Goal: Find specific page/section: Find specific page/section

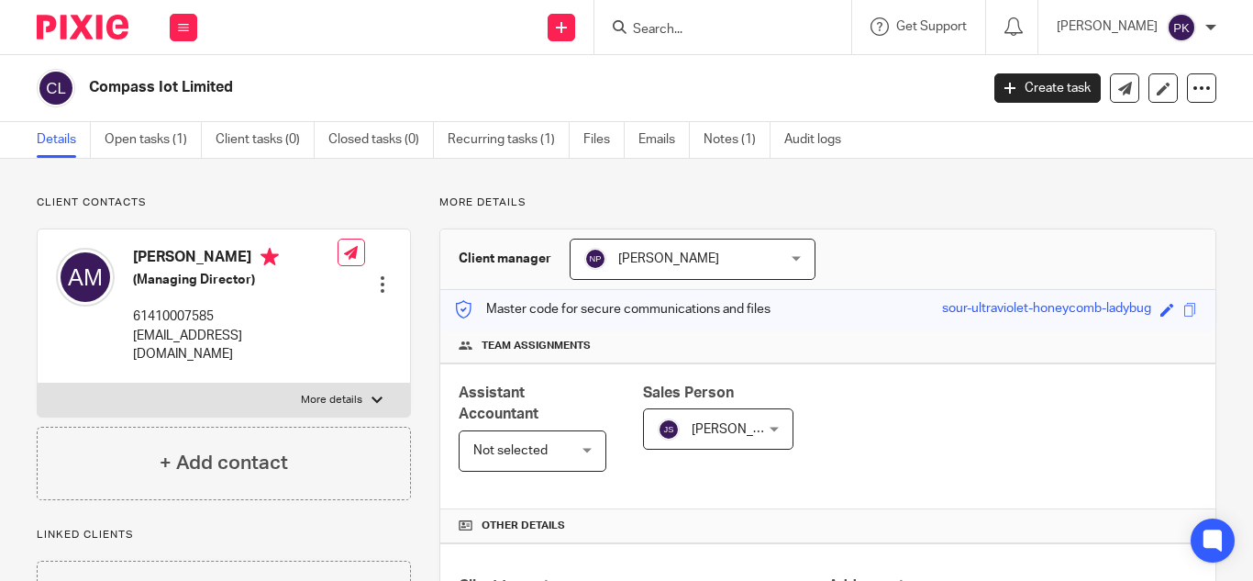
click at [631, 25] on input "Search" at bounding box center [713, 30] width 165 height 17
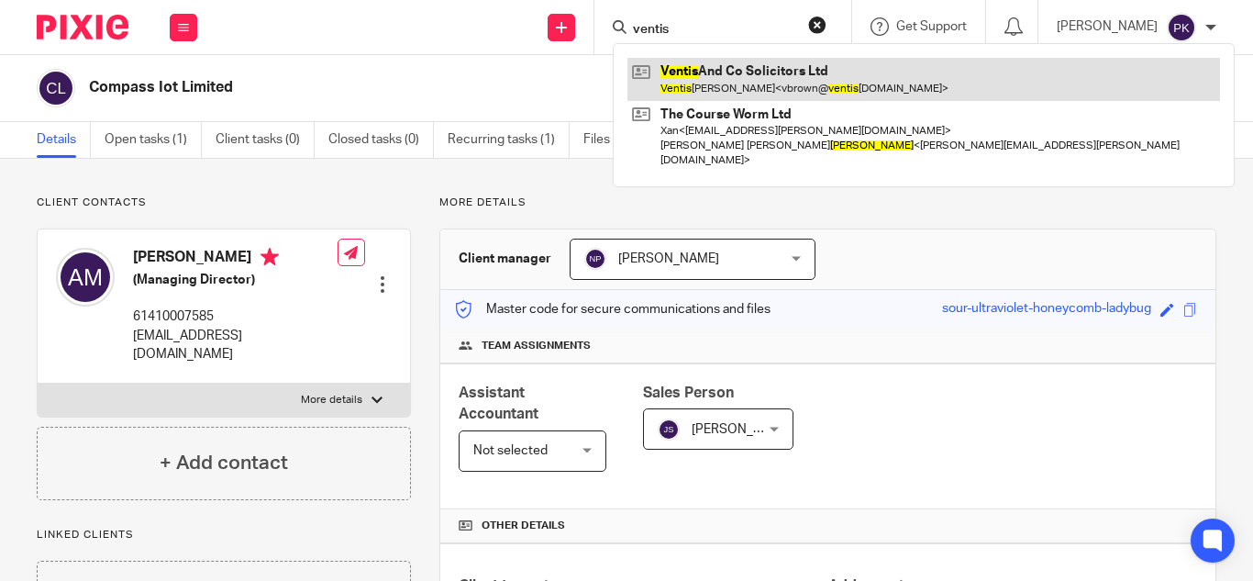
type input "ventis"
click at [791, 78] on link at bounding box center [923, 79] width 592 height 42
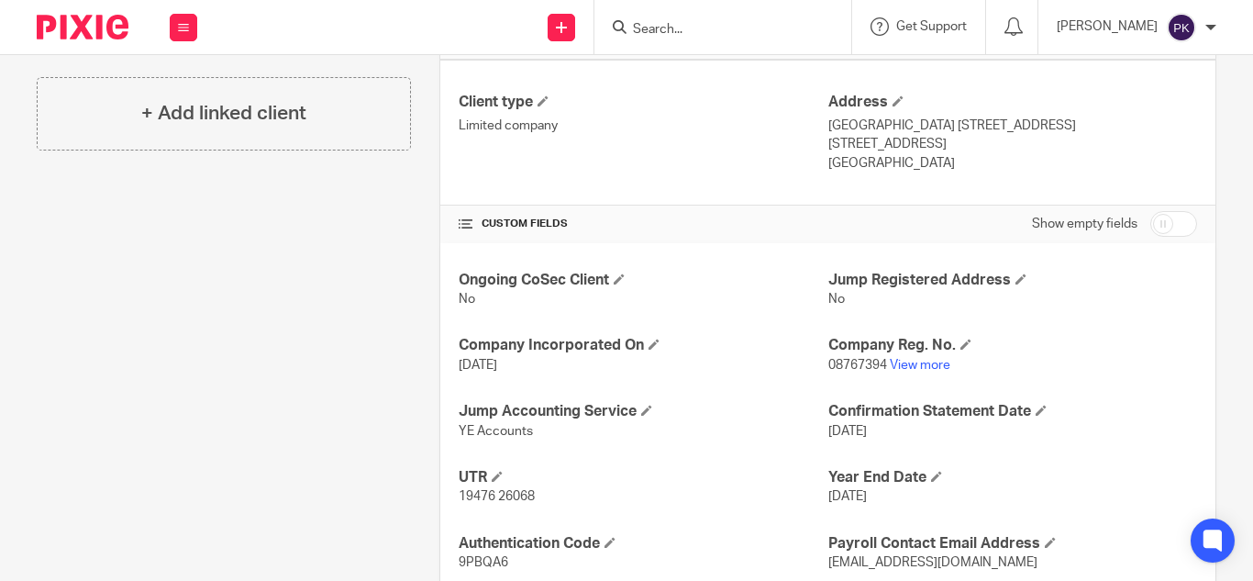
click at [651, 36] on input "Search" at bounding box center [713, 30] width 165 height 17
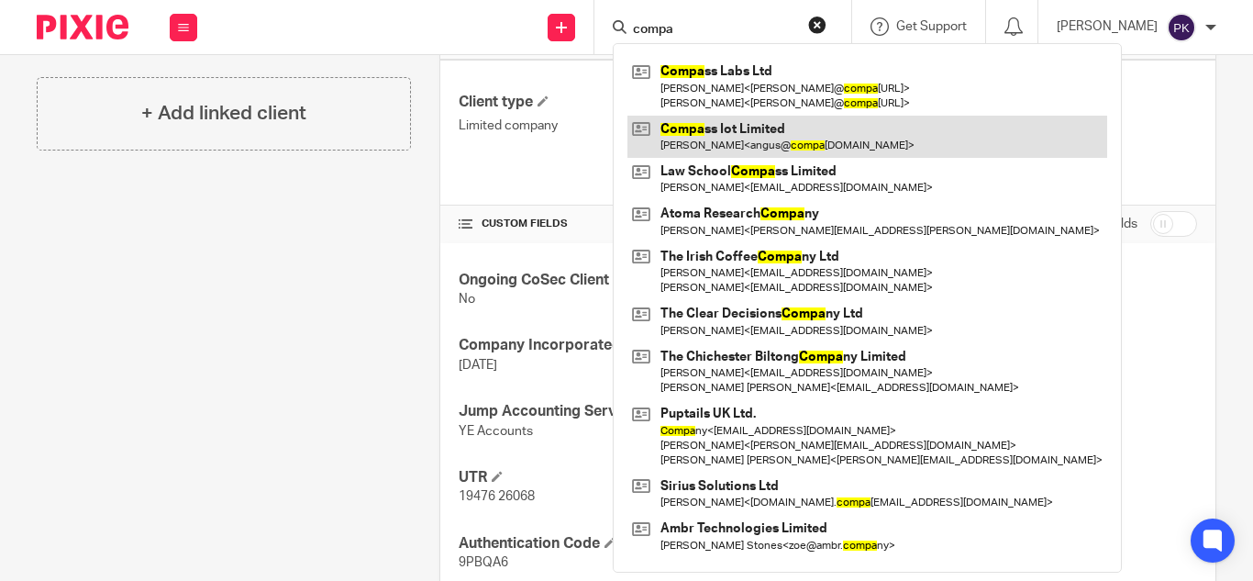
type input "compa"
click at [689, 122] on link at bounding box center [867, 137] width 480 height 42
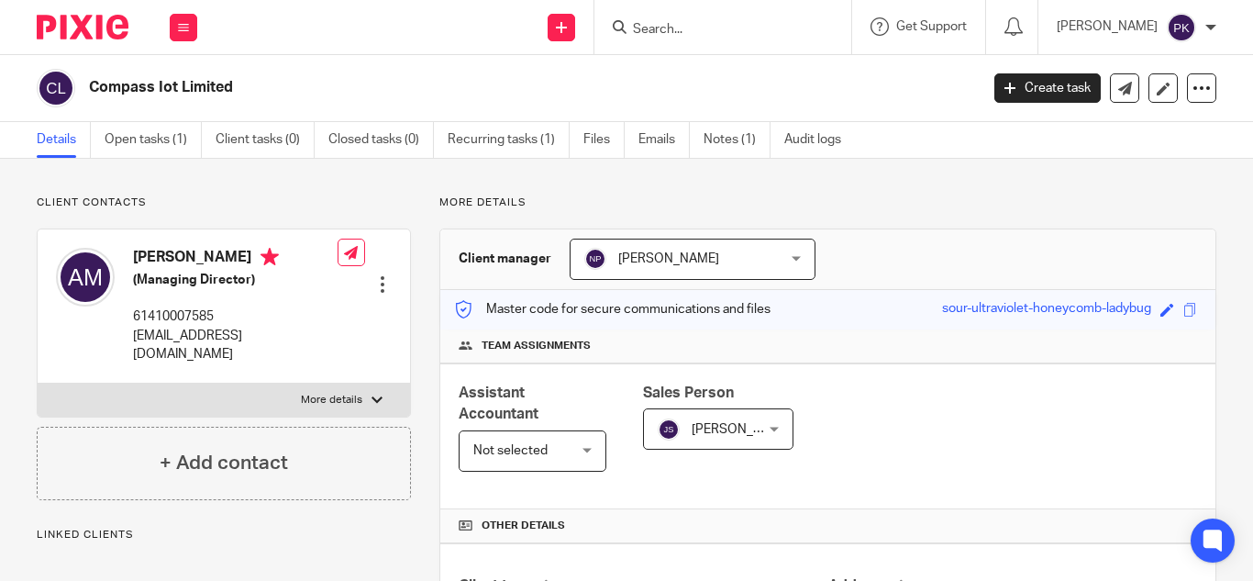
click at [730, 271] on span "[PERSON_NAME]" at bounding box center [676, 258] width 184 height 39
click at [731, 268] on div "[PERSON_NAME] [PERSON_NAME]" at bounding box center [693, 258] width 246 height 41
click at [789, 254] on div "[PERSON_NAME] [PERSON_NAME]" at bounding box center [693, 258] width 246 height 41
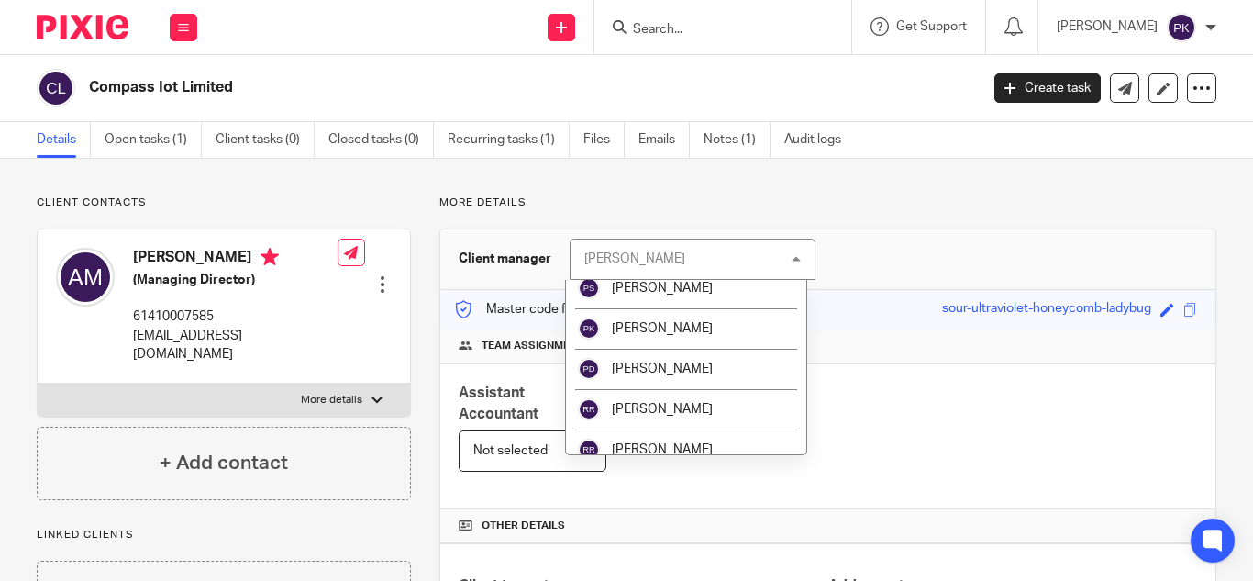
scroll to position [2475, 0]
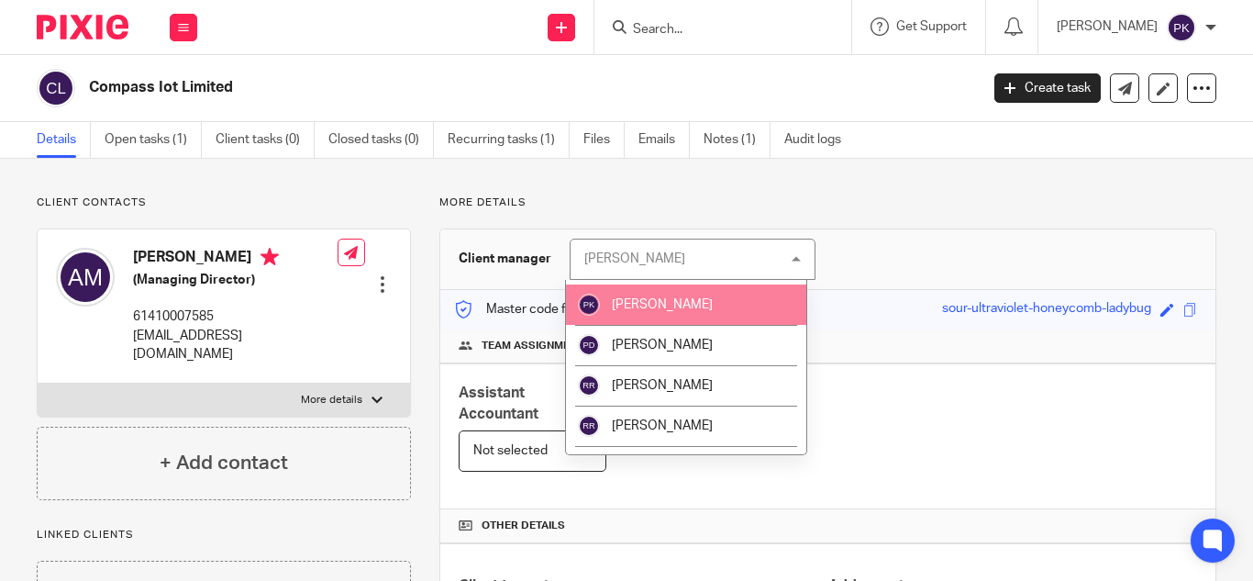
click at [682, 300] on span "[PERSON_NAME]" at bounding box center [662, 304] width 101 height 13
